Goal: Information Seeking & Learning: Learn about a topic

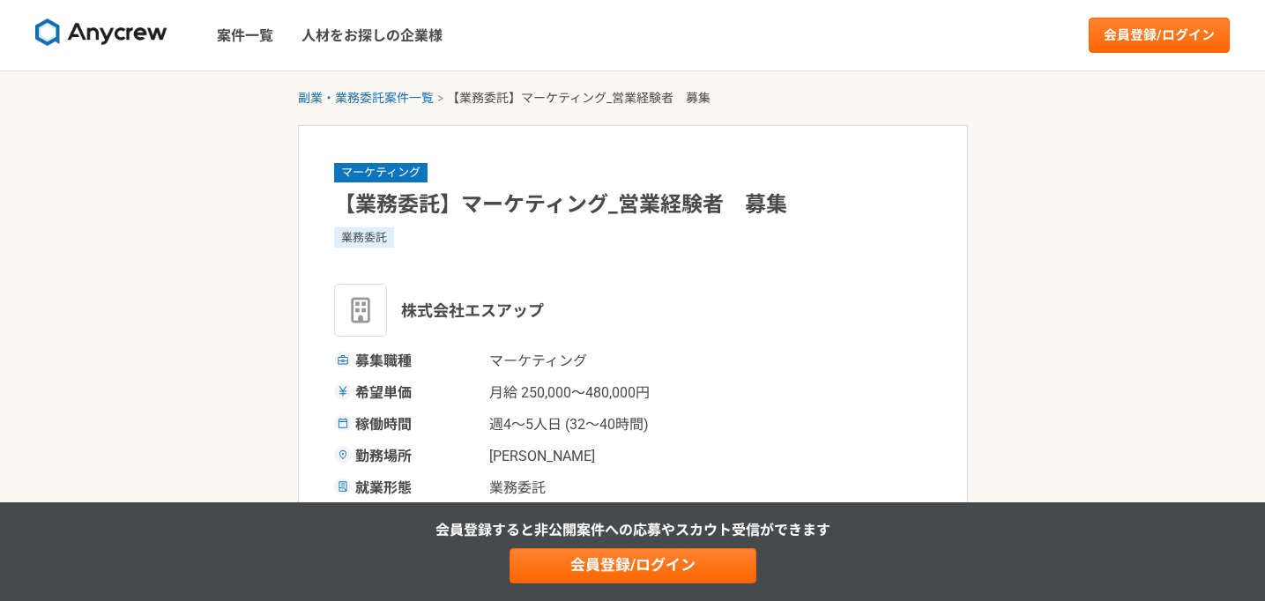
scroll to position [235, 0]
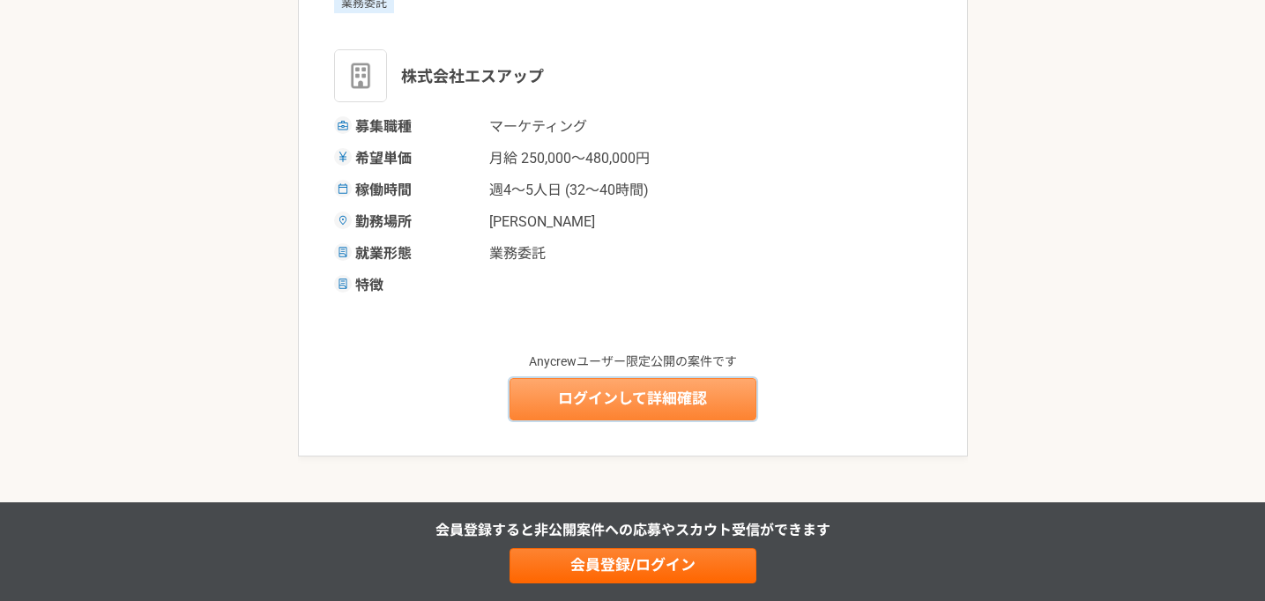
click at [587, 395] on link "ログインして詳細確認" at bounding box center [633, 399] width 247 height 42
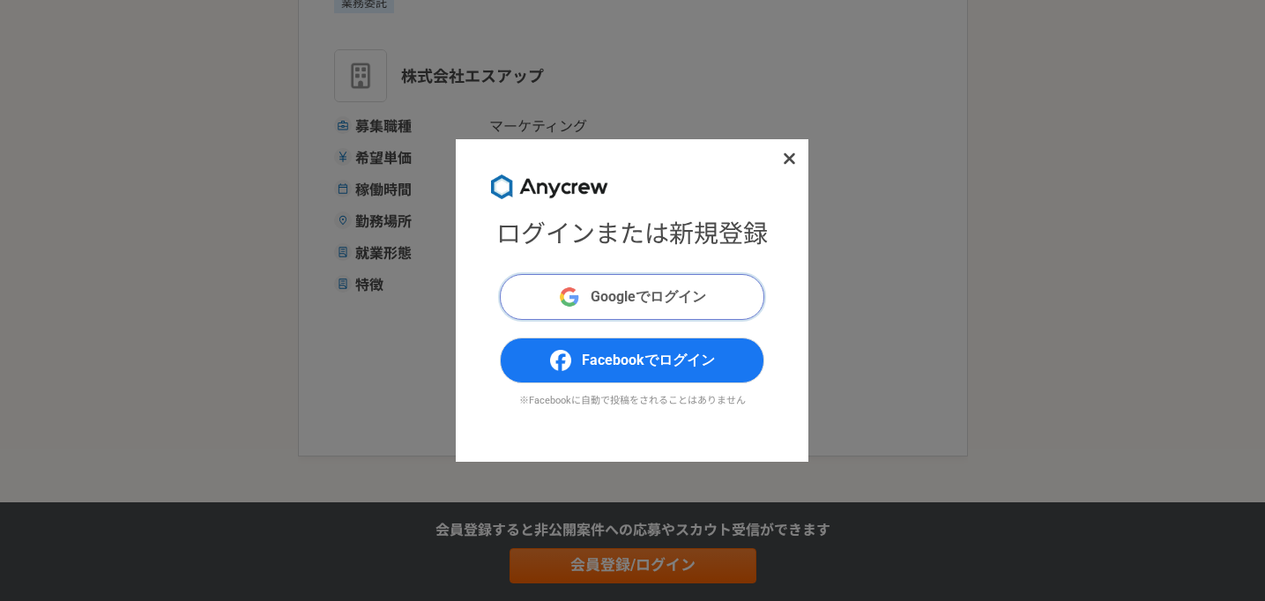
click at [608, 298] on span "Googleでログイン" at bounding box center [649, 297] width 116 height 21
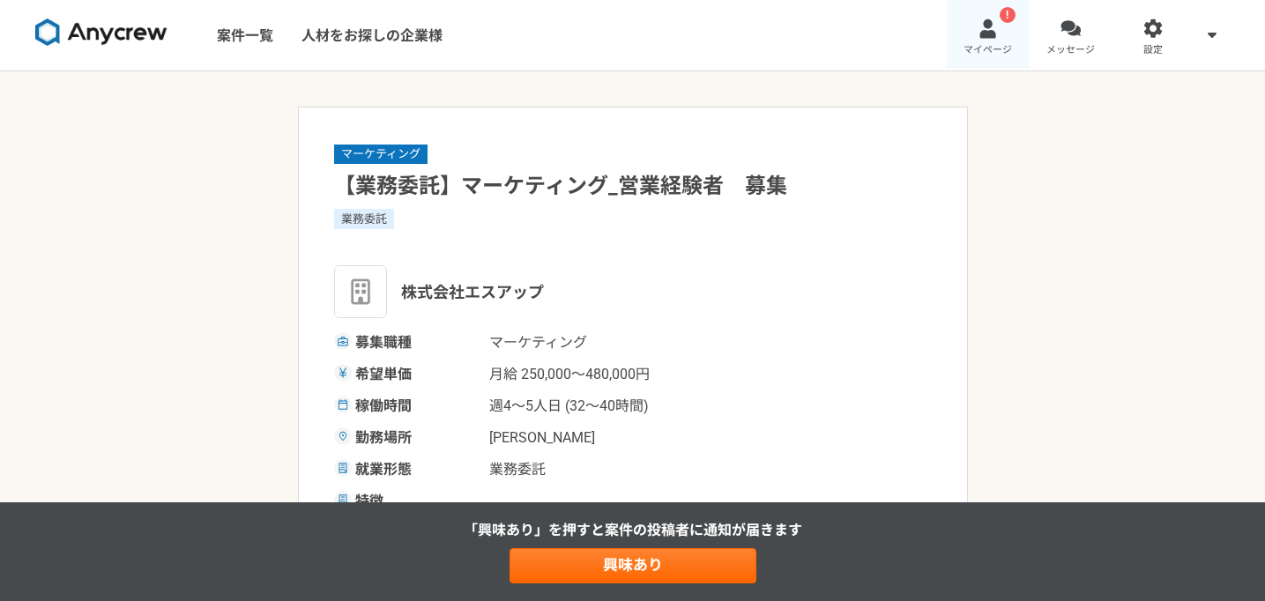
click at [980, 36] on div at bounding box center [988, 29] width 20 height 20
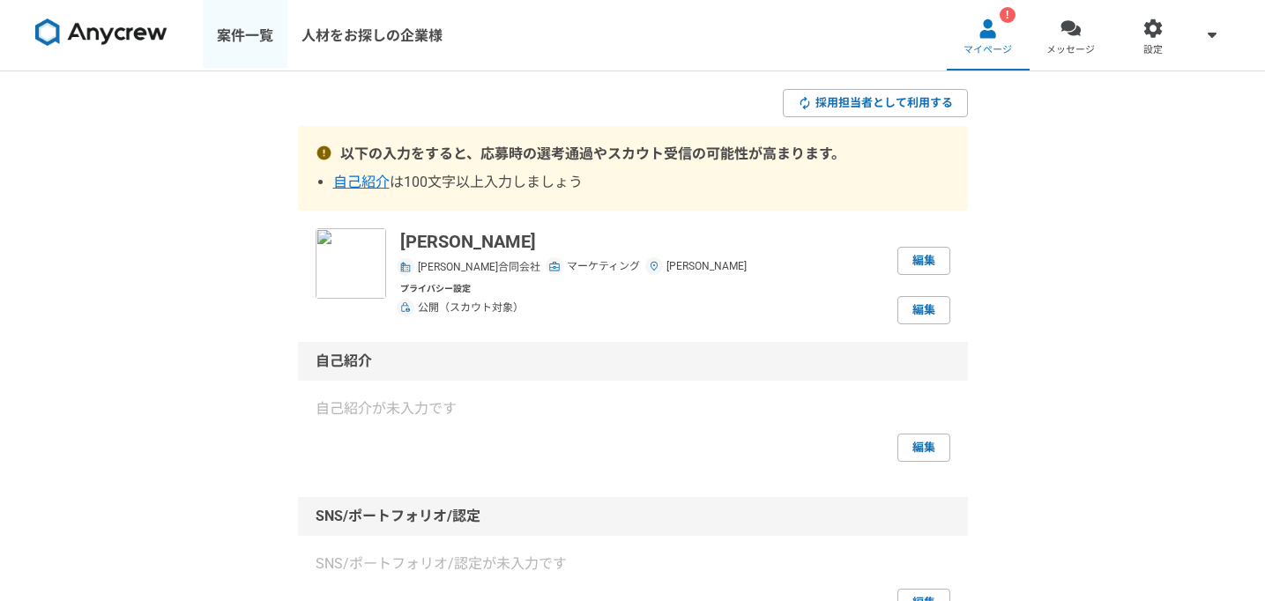
click at [227, 35] on link "案件一覧" at bounding box center [245, 35] width 85 height 71
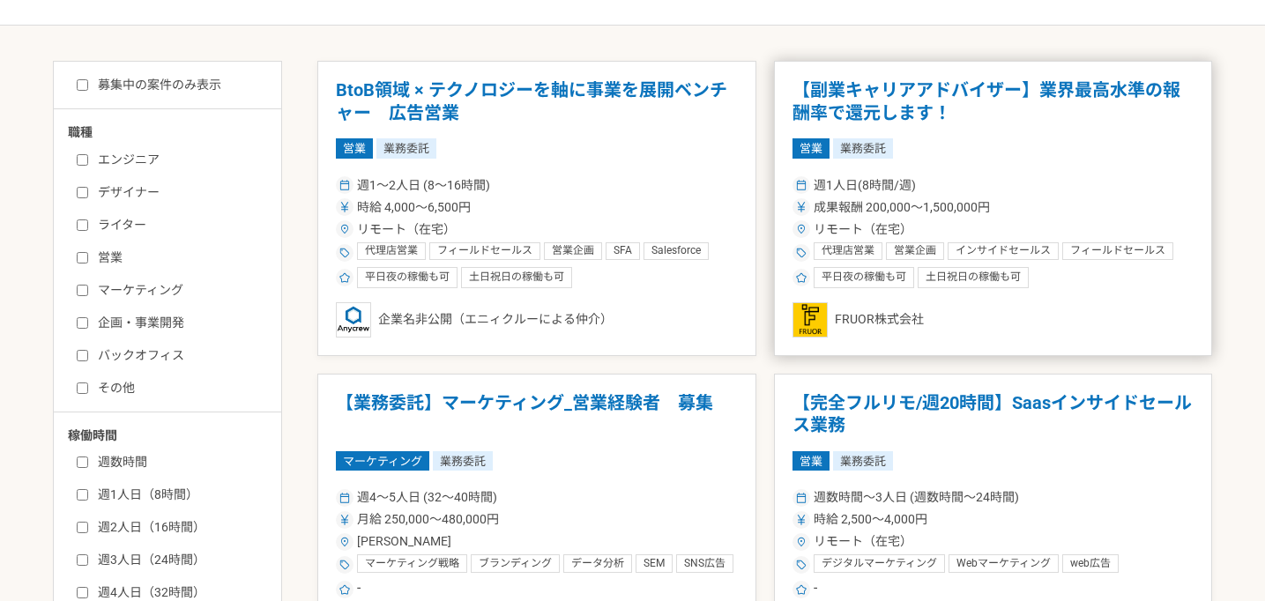
scroll to position [318, 0]
click at [981, 155] on div "営業 業務委託" at bounding box center [994, 147] width 402 height 19
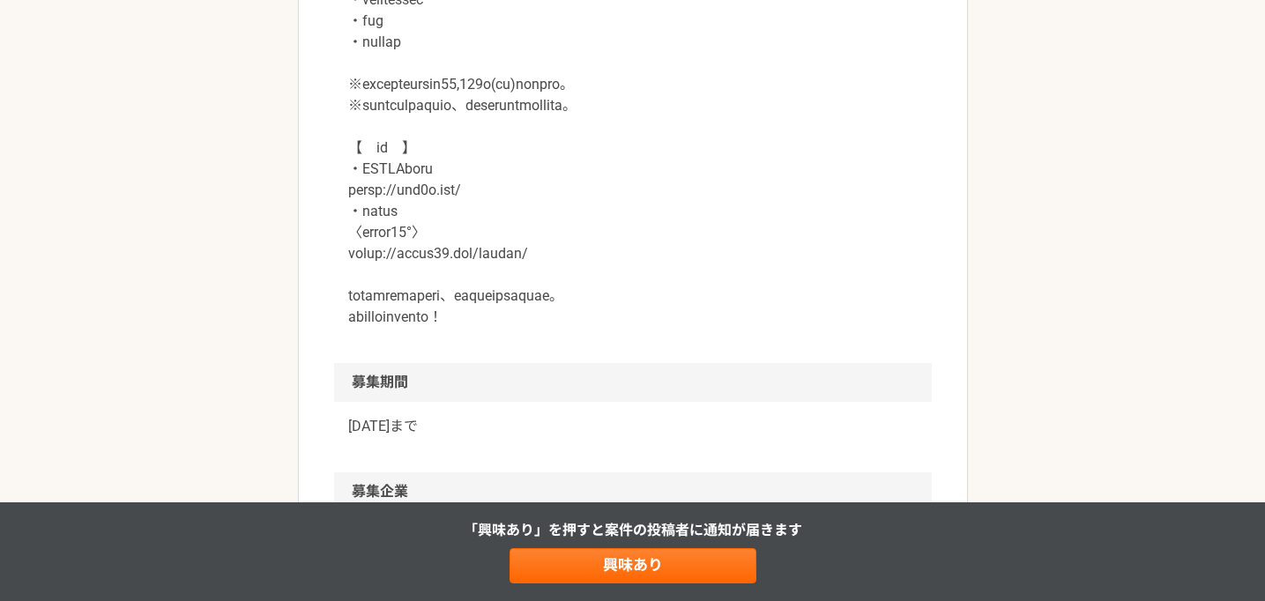
scroll to position [2129, 0]
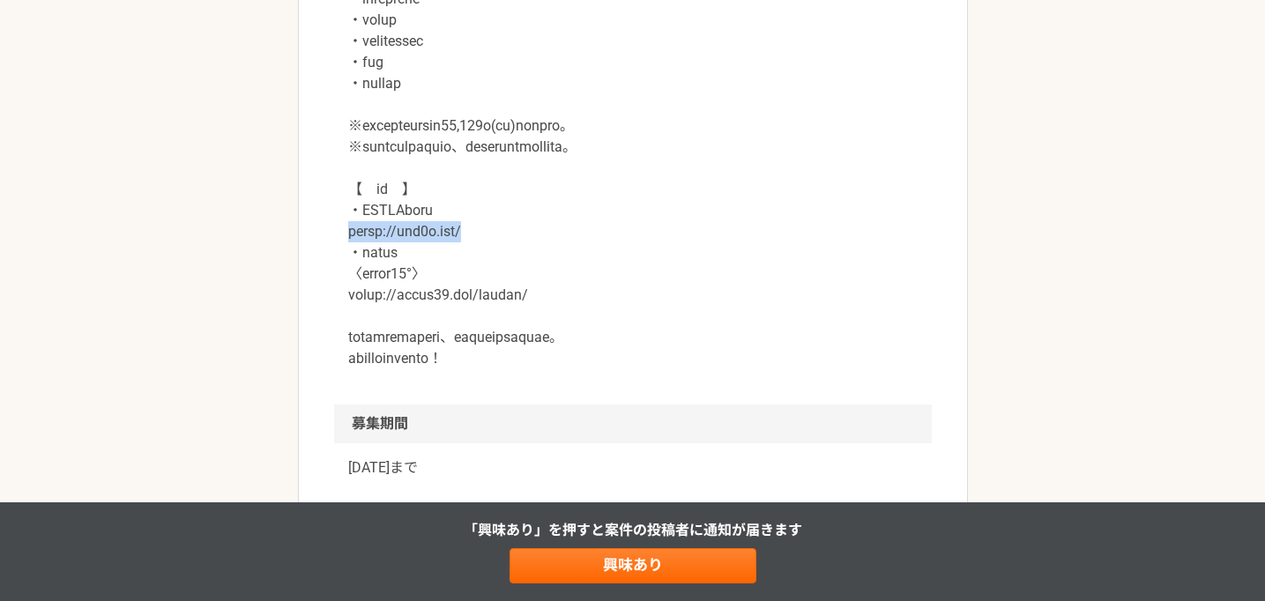
drag, startPoint x: 350, startPoint y: 235, endPoint x: 473, endPoint y: 235, distance: 122.6
type textarea "[URL][DOMAIN_NAME]"
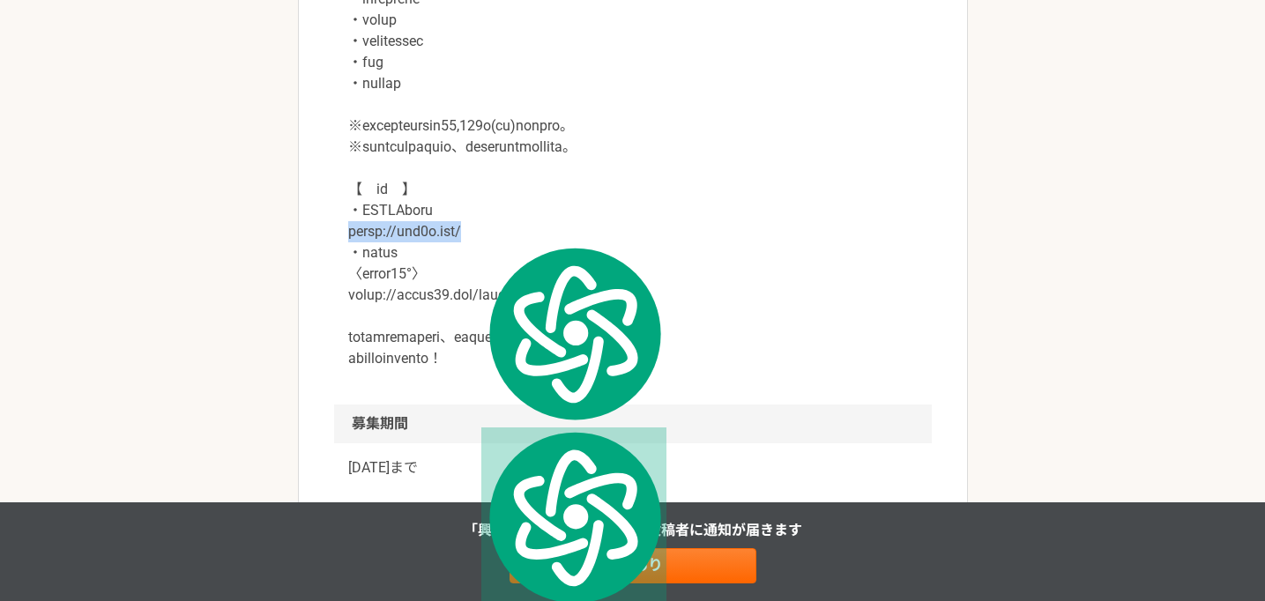
copy p "[URL][DOMAIN_NAME]"
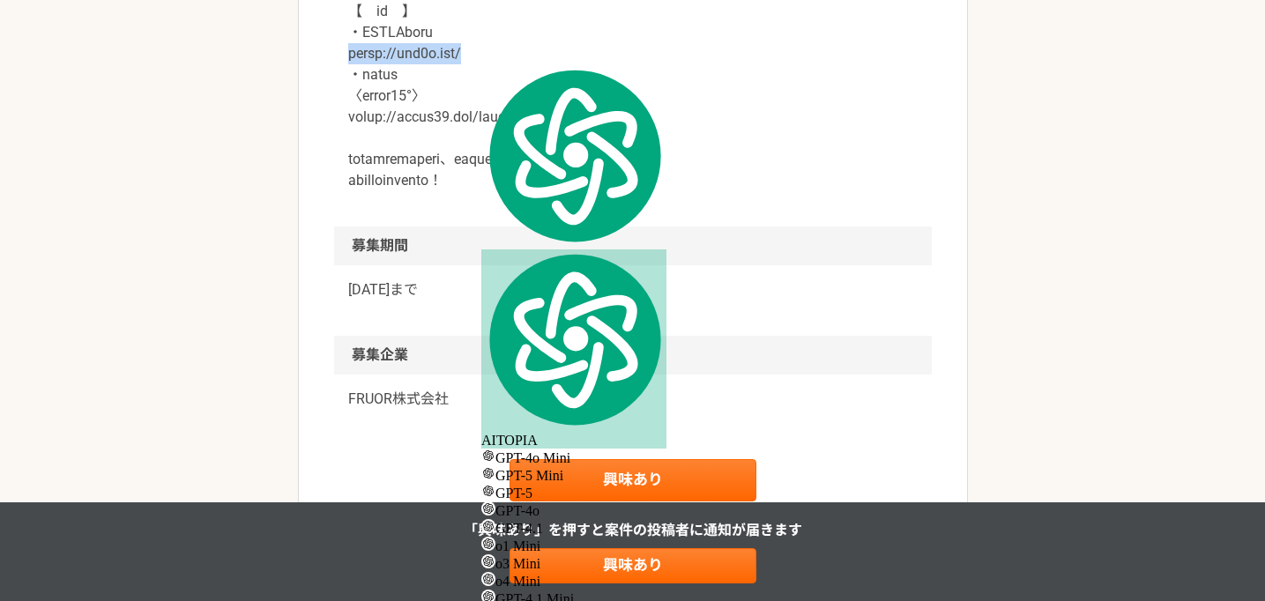
scroll to position [2567, 0]
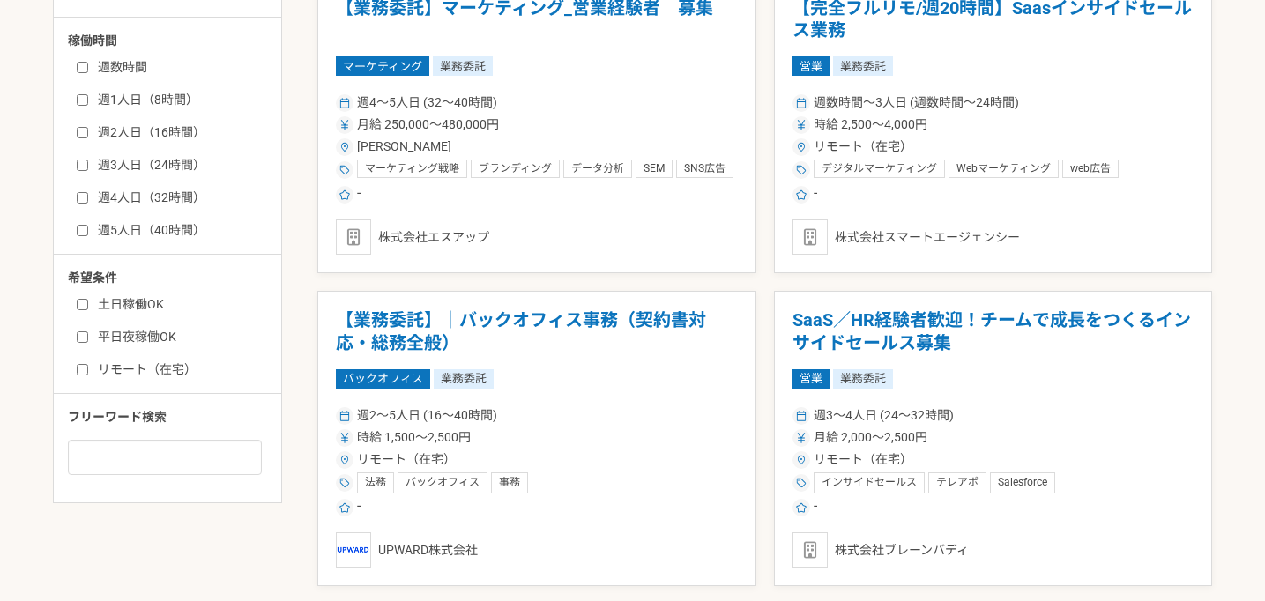
scroll to position [627, 0]
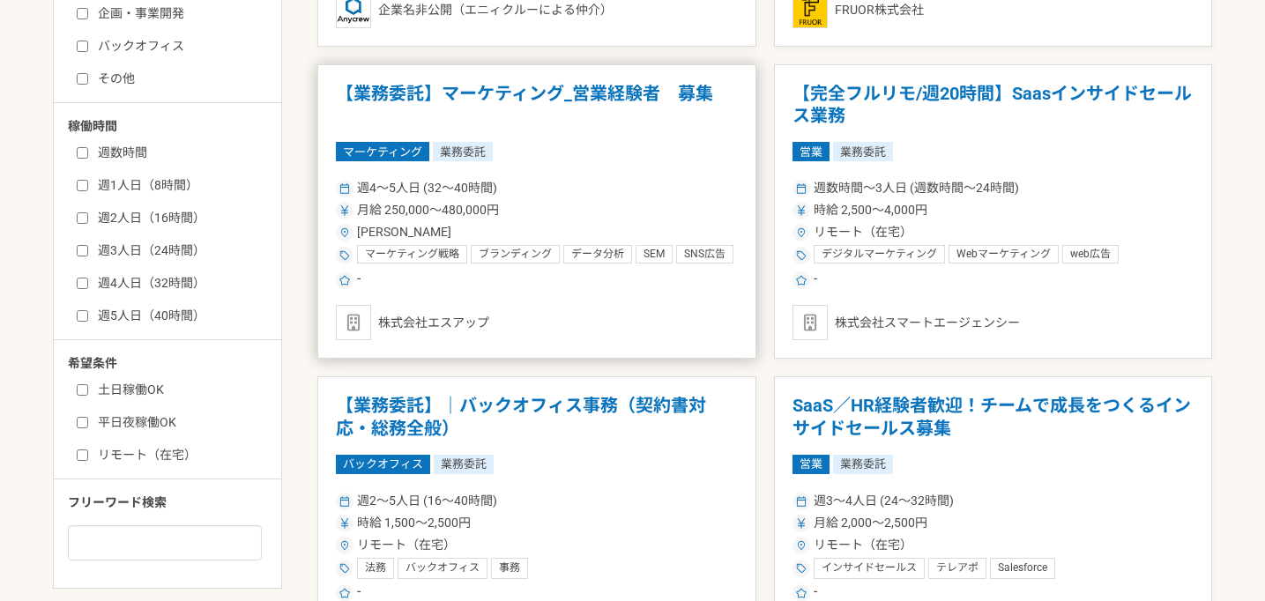
click at [486, 102] on h1 "【業務委託】マーケティング_営業経験者　募集" at bounding box center [537, 105] width 402 height 45
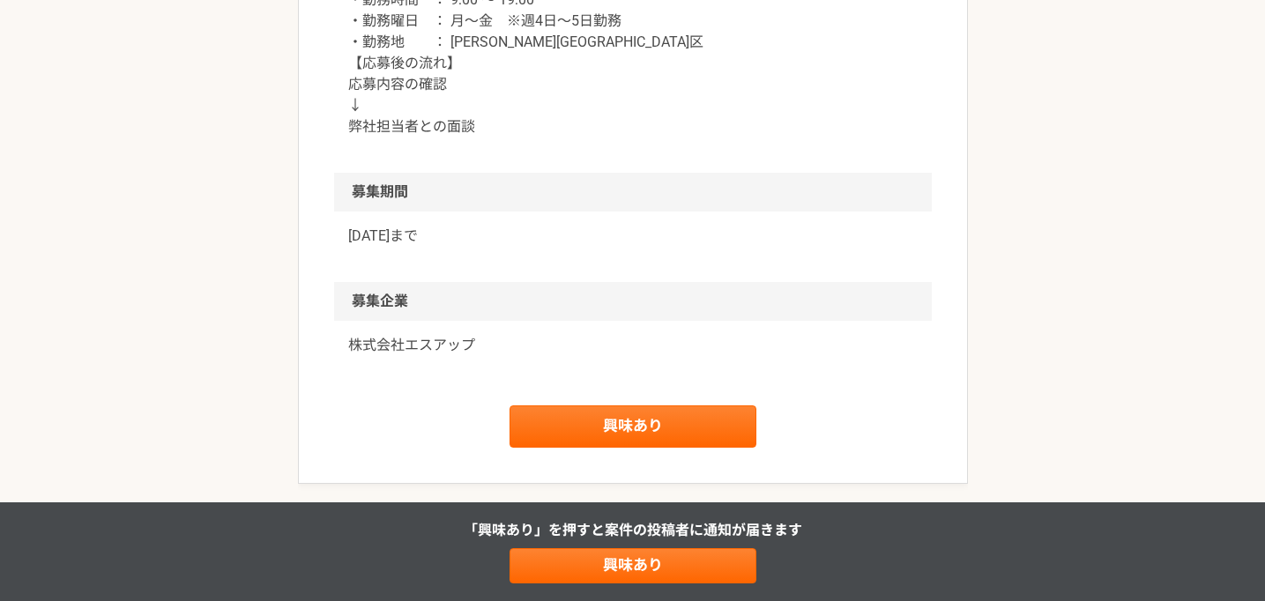
scroll to position [1872, 0]
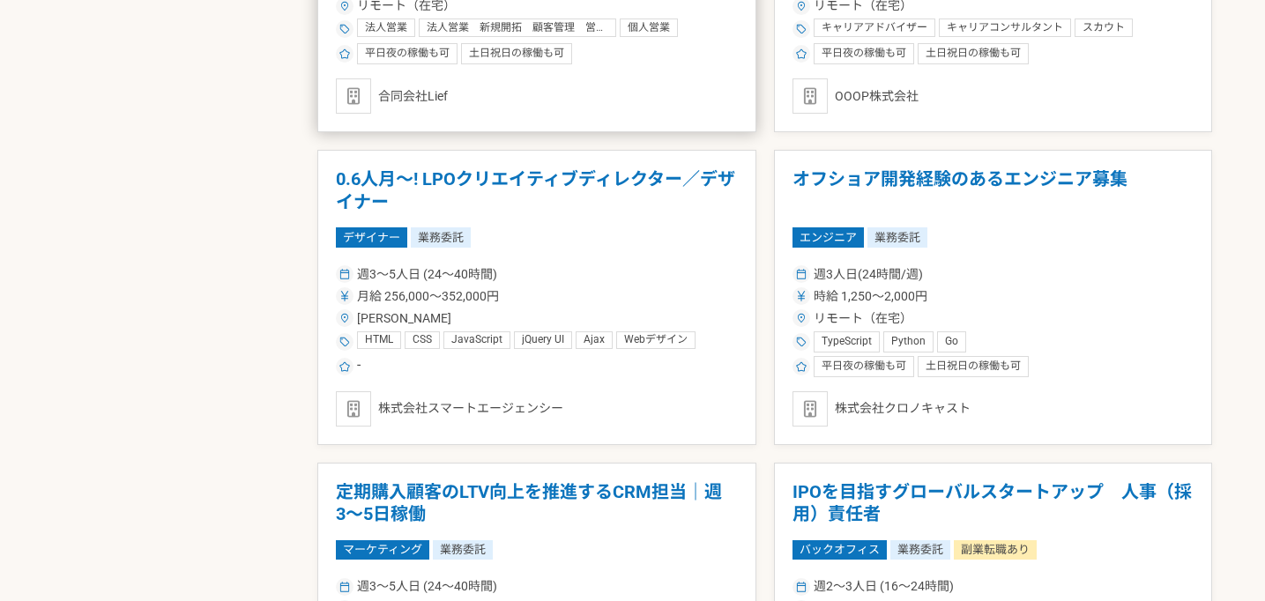
scroll to position [2768, 0]
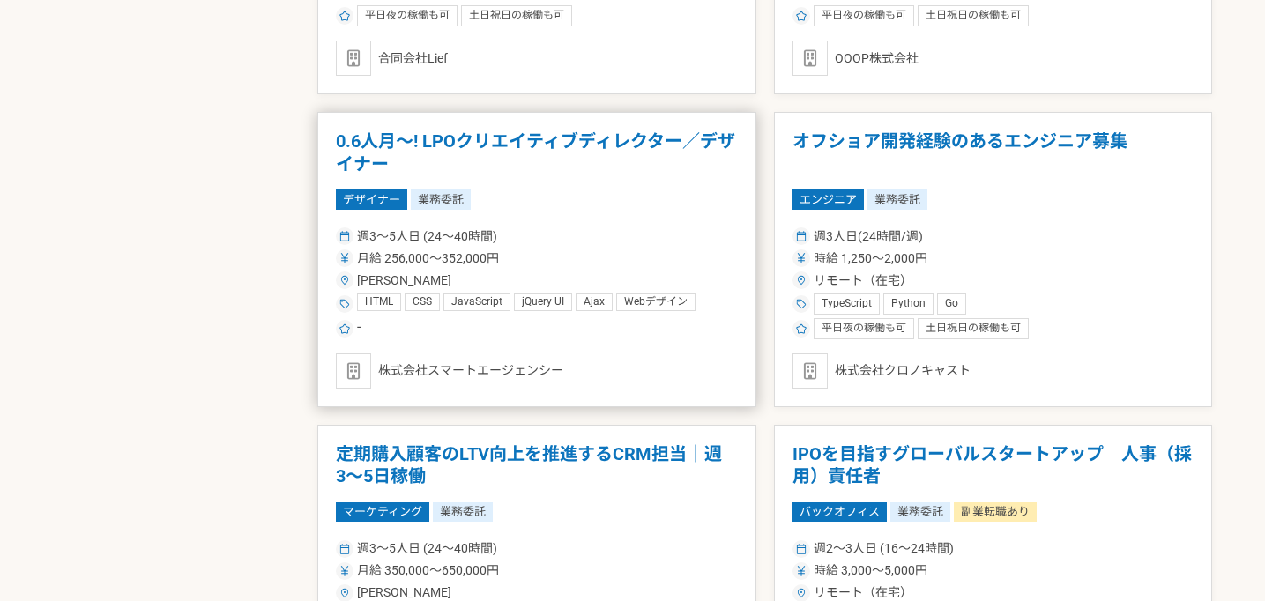
click at [533, 145] on h1 "0.6人月〜! LPOクリエイティブディレクター／デザイナー" at bounding box center [537, 152] width 402 height 45
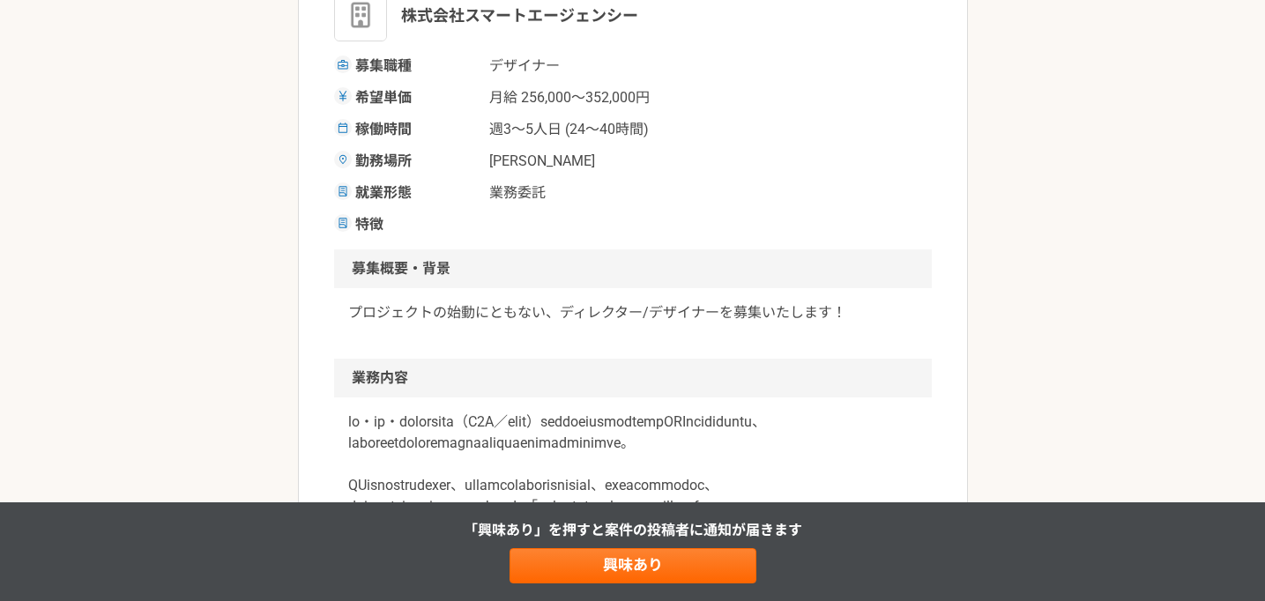
scroll to position [254, 0]
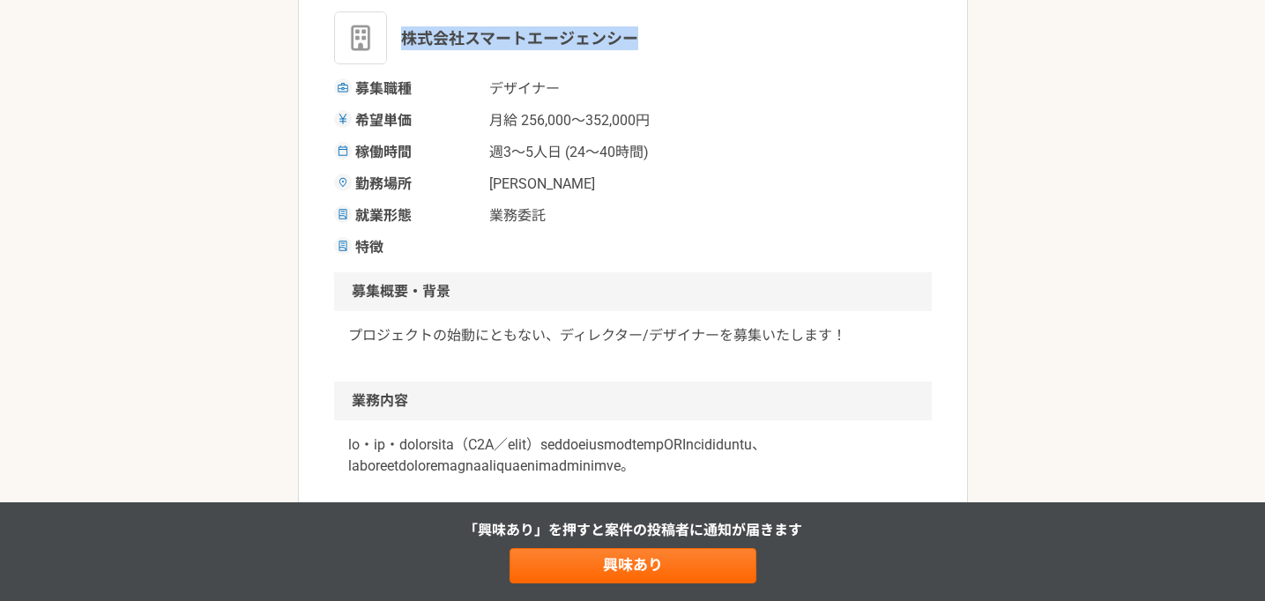
drag, startPoint x: 400, startPoint y: 41, endPoint x: 637, endPoint y: 42, distance: 236.3
click at [637, 42] on span "株式会社スマートエージェンシー" at bounding box center [519, 38] width 237 height 24
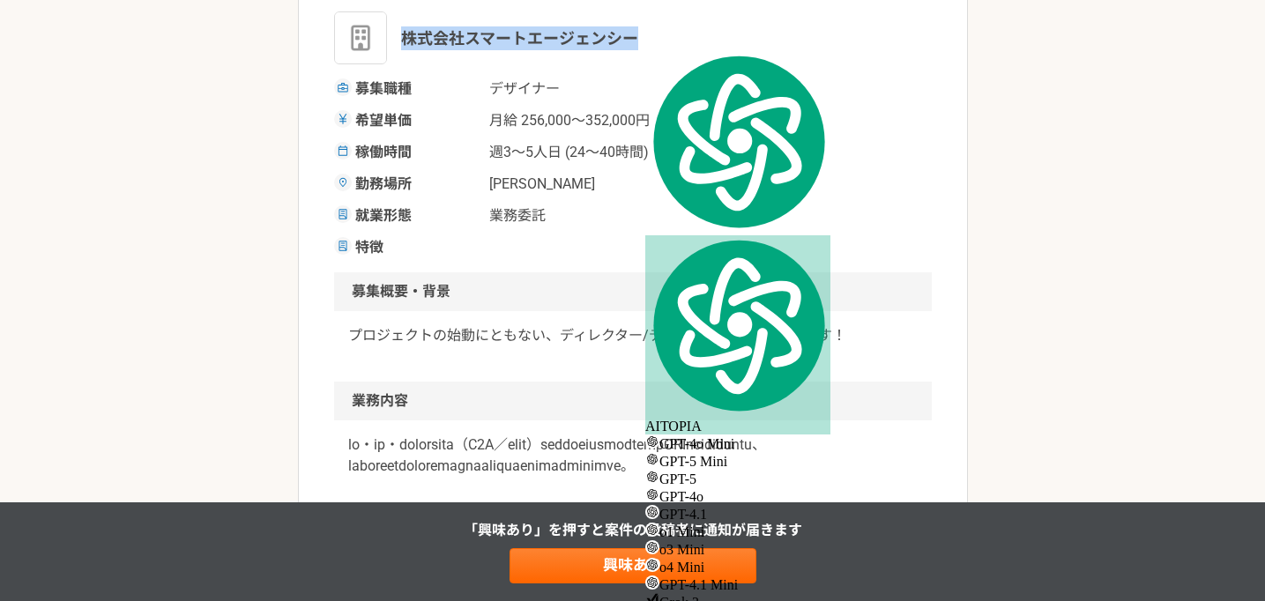
copy span "株式会社スマートエージェンシー"
